Goal: Find contact information: Find contact information

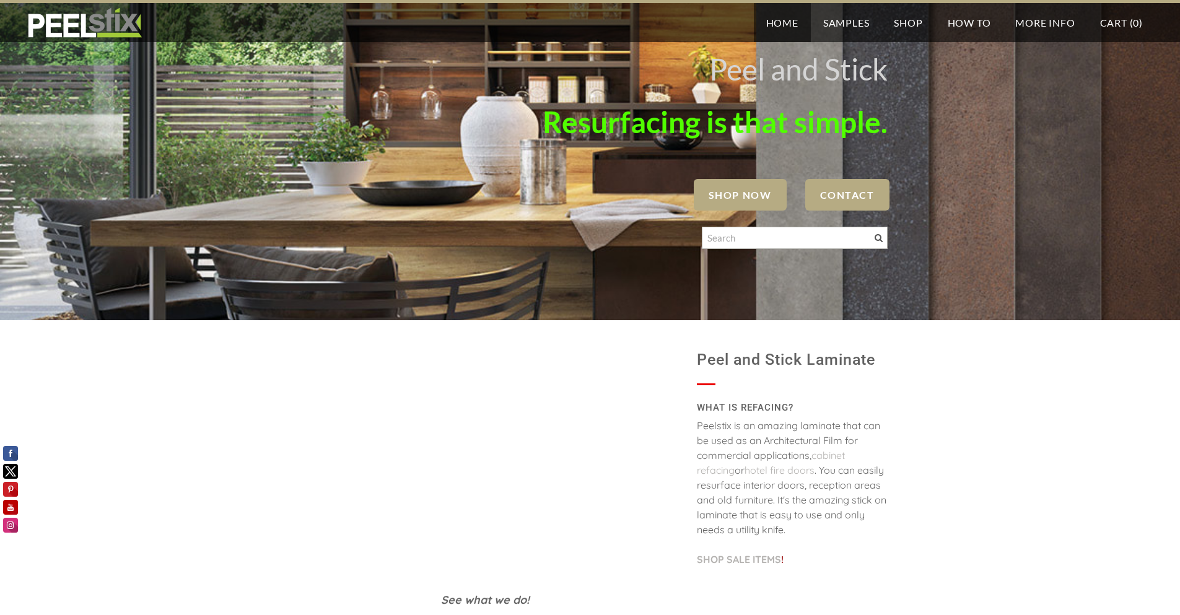
scroll to position [1541, 0]
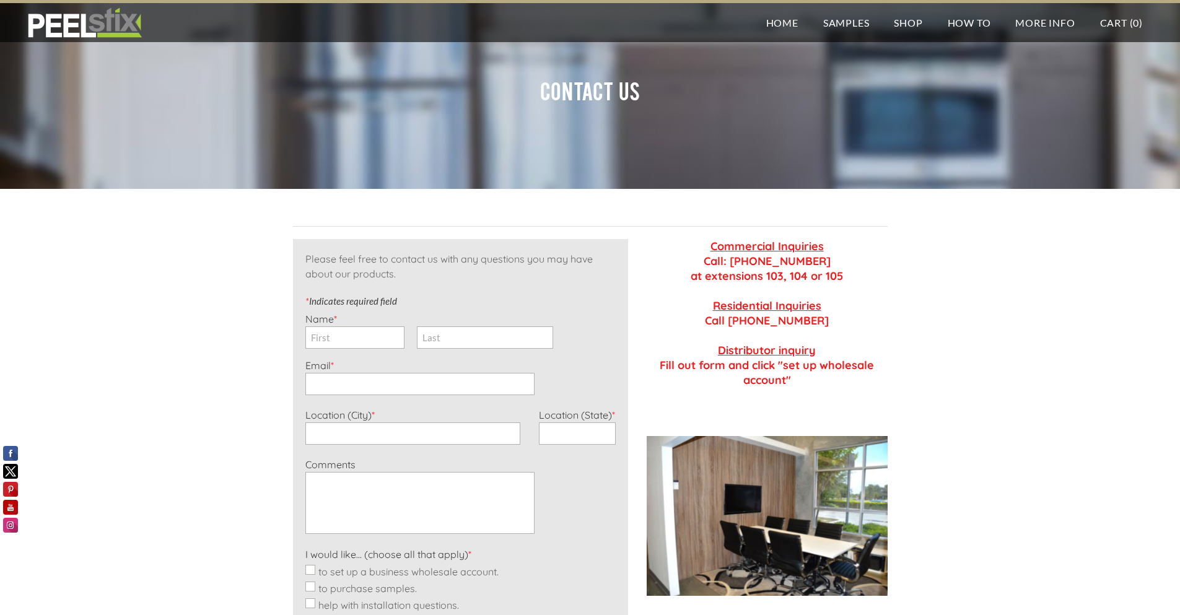
scroll to position [557, 0]
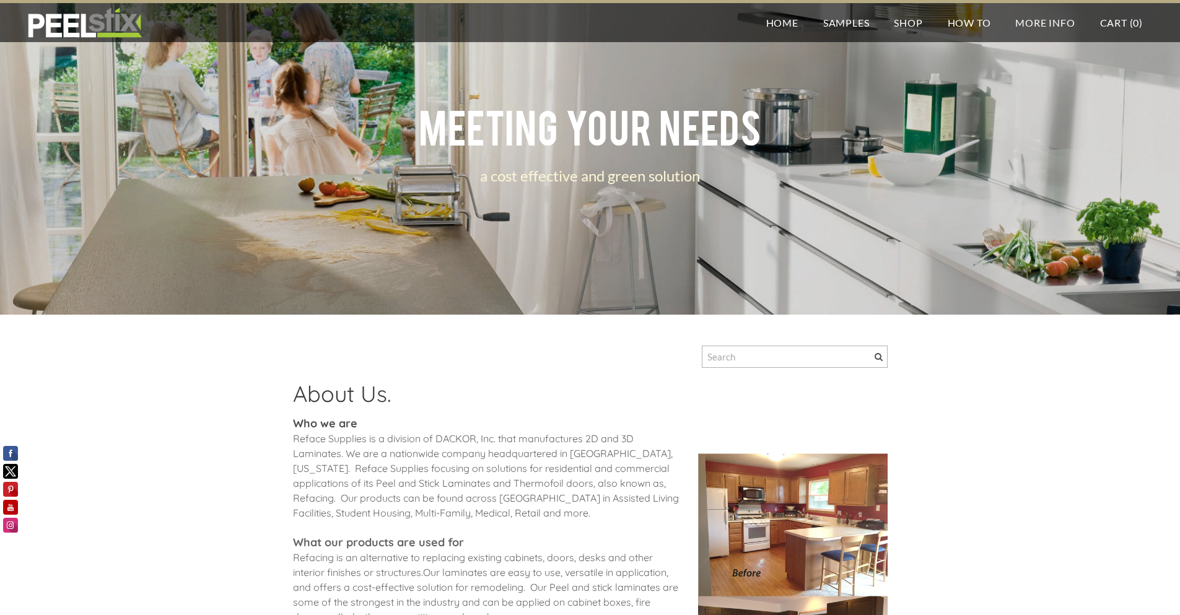
scroll to position [1388, 0]
